Goal: Task Accomplishment & Management: Manage account settings

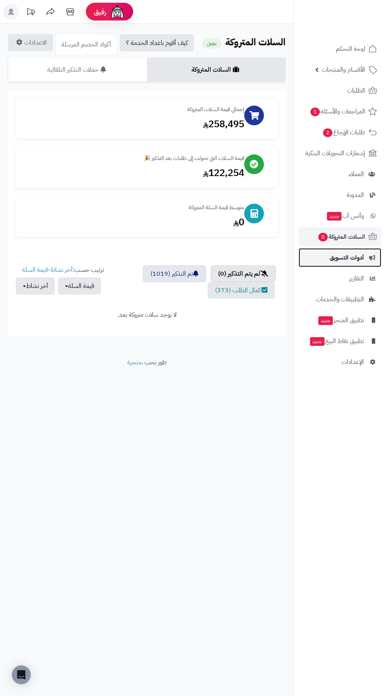
click at [341, 259] on span "أدوات التسويق" at bounding box center [346, 257] width 34 height 11
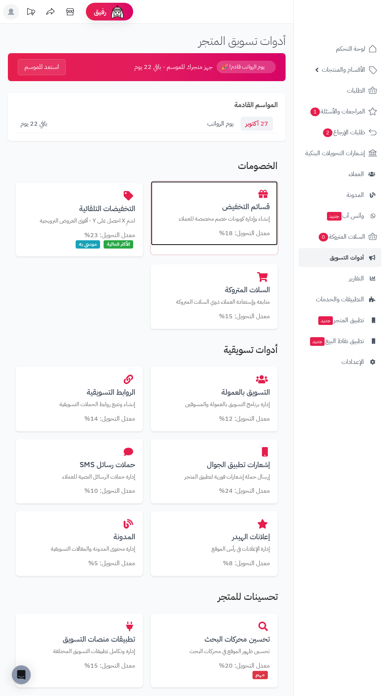
click at [218, 222] on p "إنشاء وإدارة كوبونات خصم مخصصة للعملاء" at bounding box center [214, 219] width 111 height 8
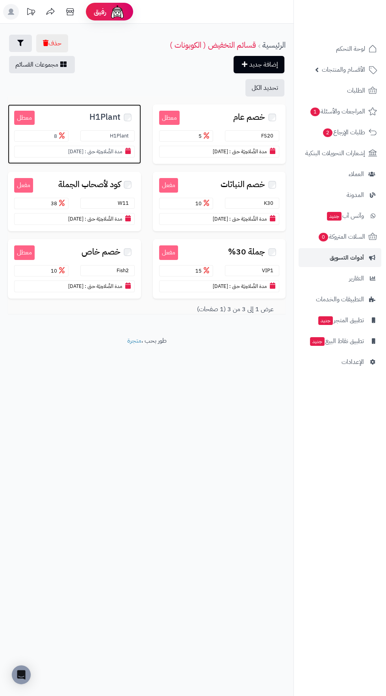
click at [98, 117] on span "H1Plant" at bounding box center [104, 117] width 31 height 9
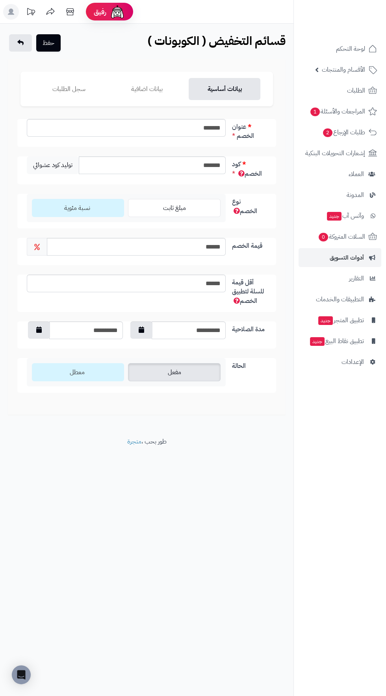
click at [192, 365] on label "مفعل" at bounding box center [174, 372] width 92 height 18
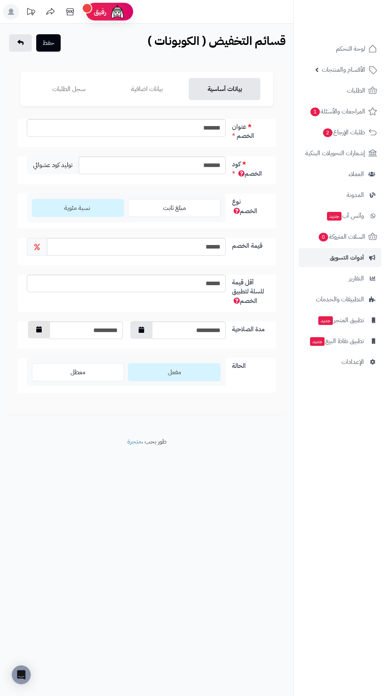
click at [39, 332] on button "button" at bounding box center [39, 329] width 22 height 17
click at [33, 346] on th "›" at bounding box center [34, 347] width 14 height 12
click at [33, 347] on th "›" at bounding box center [34, 347] width 14 height 12
click at [30, 349] on th "›" at bounding box center [34, 347] width 14 height 12
click at [62, 394] on td "18" at bounding box center [62, 395] width 14 height 12
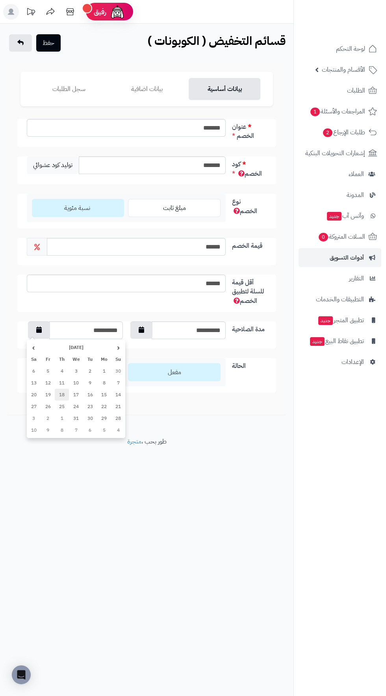
type input "**********"
click at [52, 41] on button "حفظ" at bounding box center [48, 42] width 24 height 17
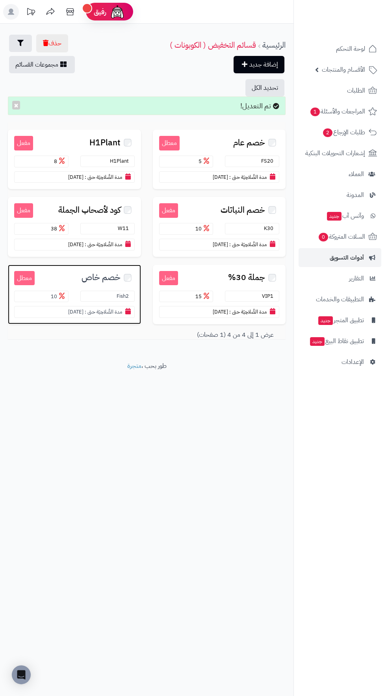
click at [107, 274] on span "خصم خاص" at bounding box center [100, 277] width 39 height 9
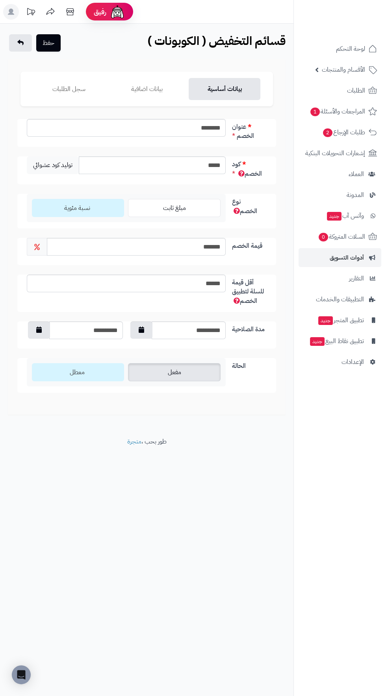
click at [201, 370] on label "مفعل" at bounding box center [174, 372] width 92 height 18
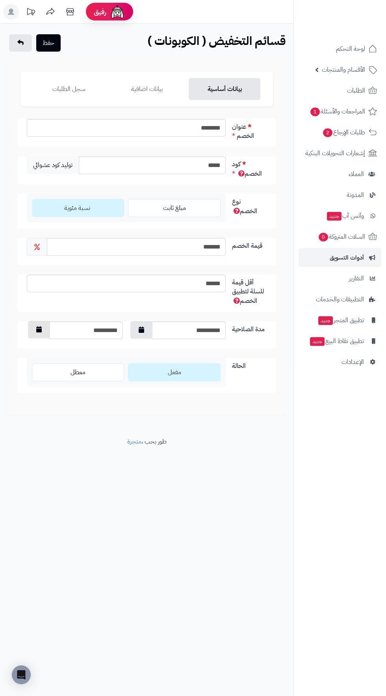
click at [39, 328] on icon "button" at bounding box center [39, 329] width 6 height 6
click at [35, 349] on th "›" at bounding box center [34, 347] width 14 height 12
click at [32, 344] on th "›" at bounding box center [34, 347] width 14 height 12
click at [30, 342] on th "›" at bounding box center [34, 347] width 14 height 12
click at [76, 394] on td "15" at bounding box center [76, 395] width 14 height 12
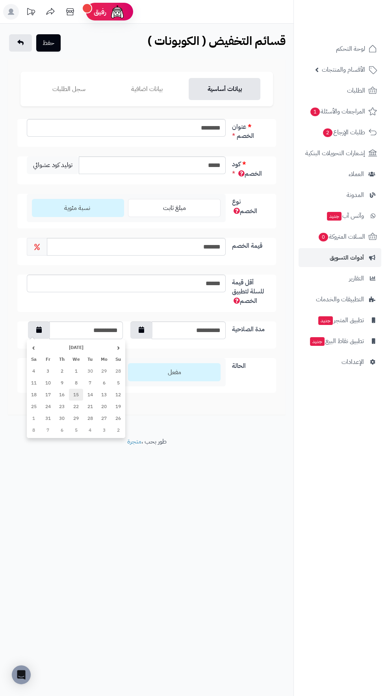
type input "**********"
click at [51, 45] on button "حفظ" at bounding box center [48, 42] width 24 height 17
